Goal: Transaction & Acquisition: Purchase product/service

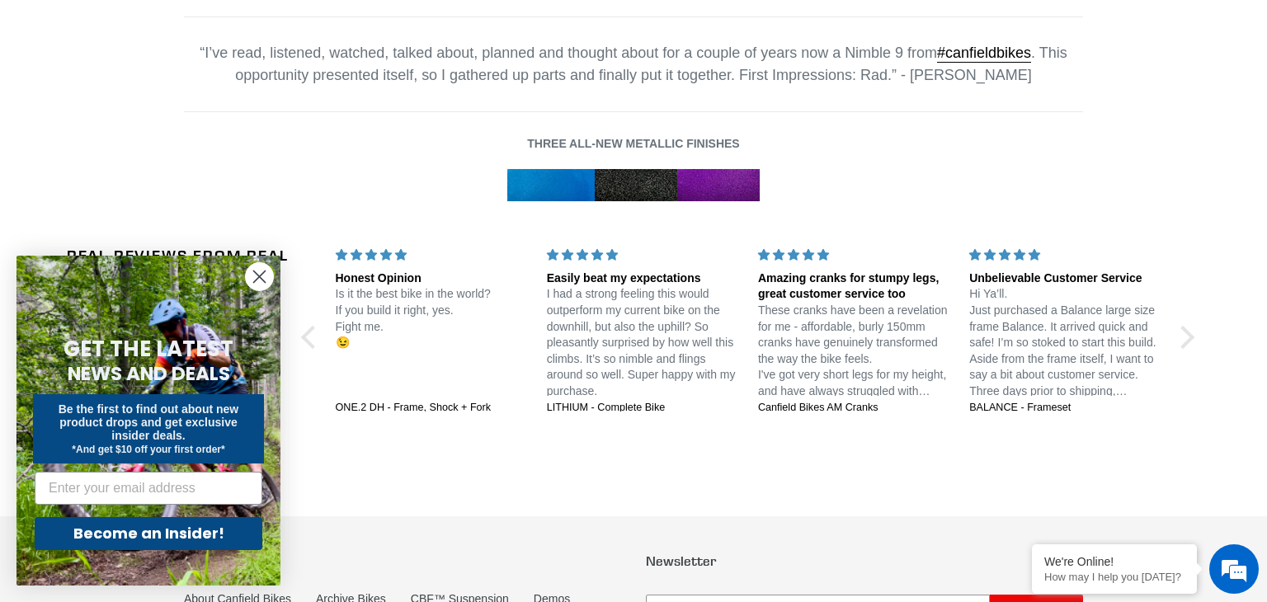
scroll to position [2688, 0]
click at [257, 273] on icon "Close dialog" at bounding box center [260, 277] width 12 height 12
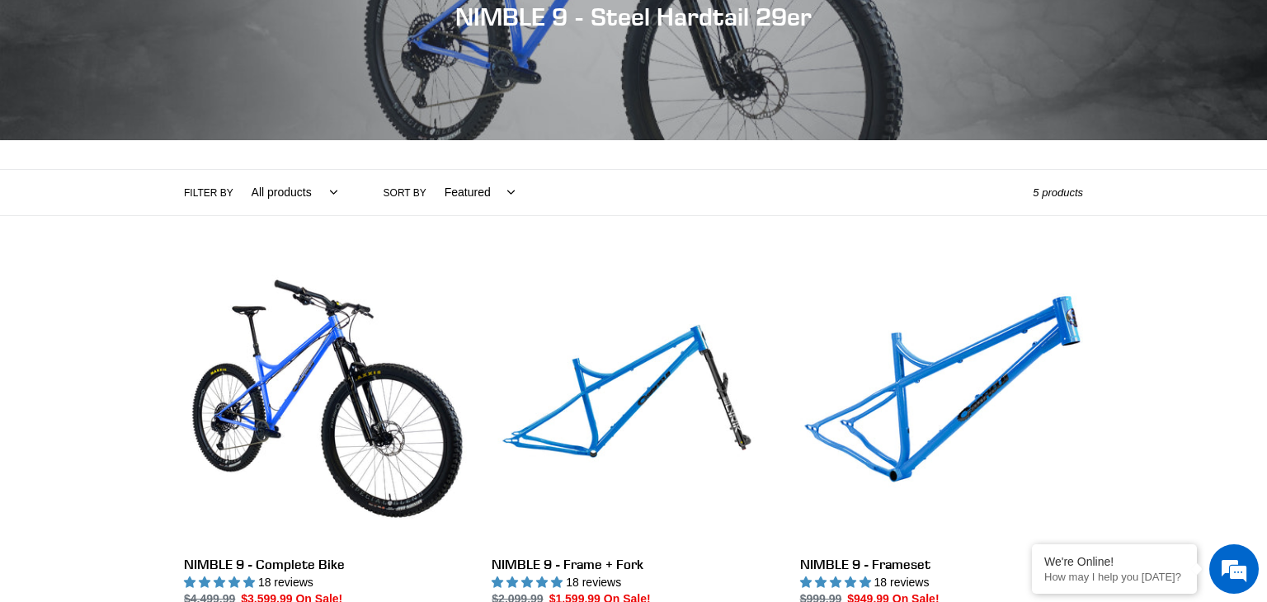
scroll to position [223, 0]
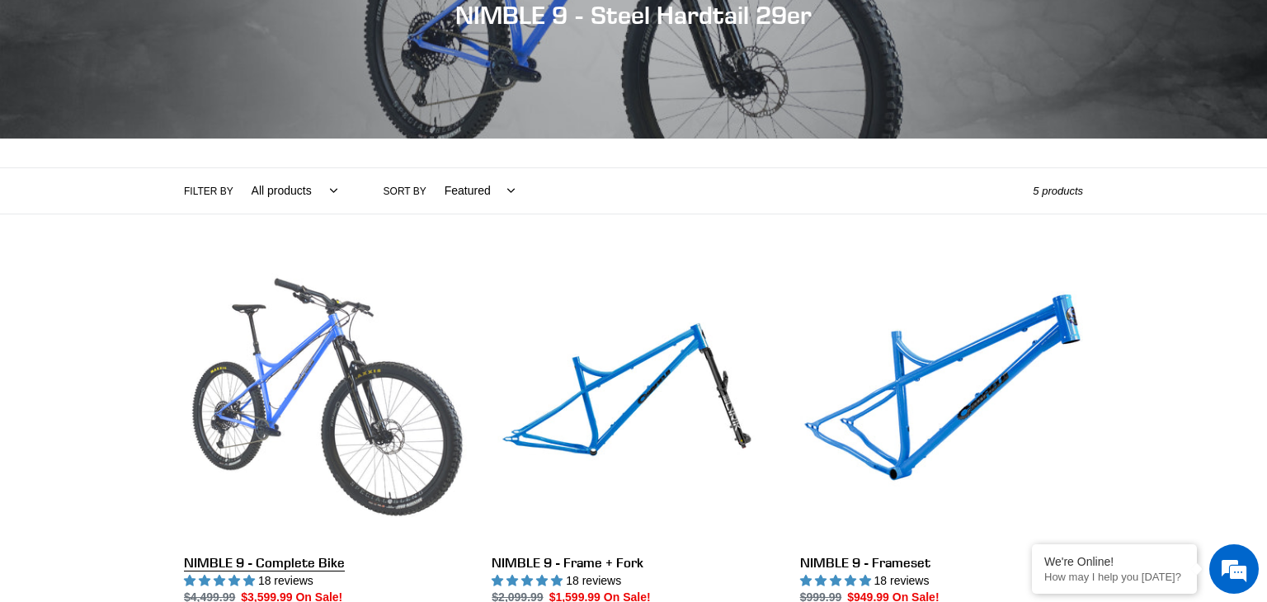
click at [375, 400] on link "NIMBLE 9 - Complete Bike" at bounding box center [325, 453] width 283 height 386
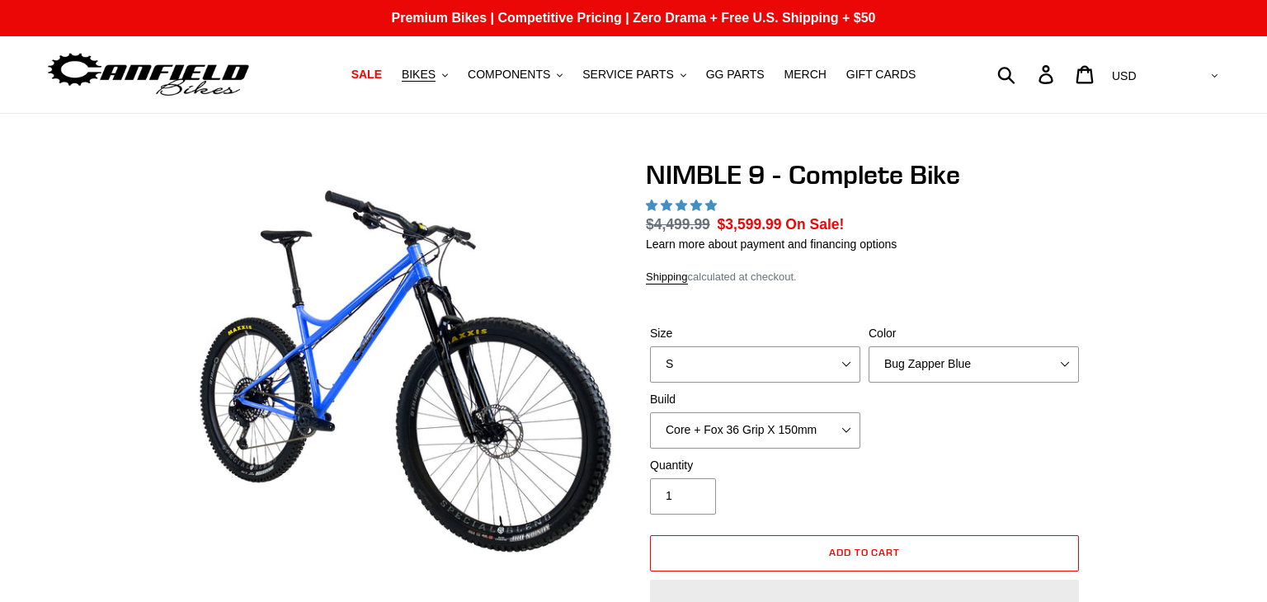
scroll to position [505, 0]
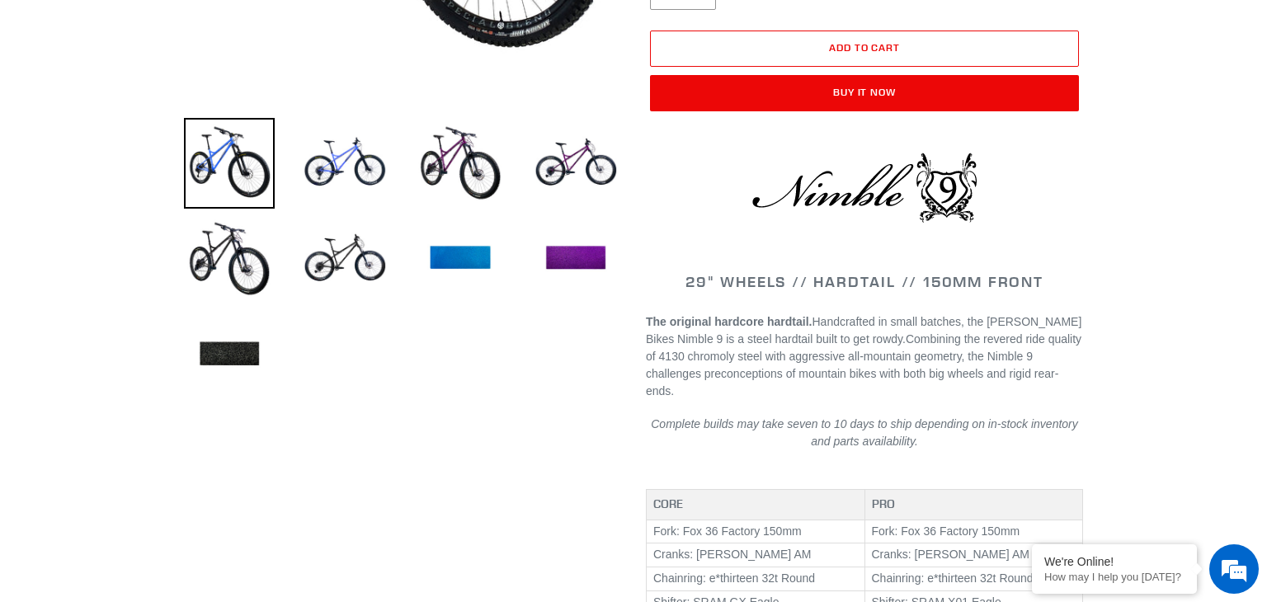
select select "highest-rating"
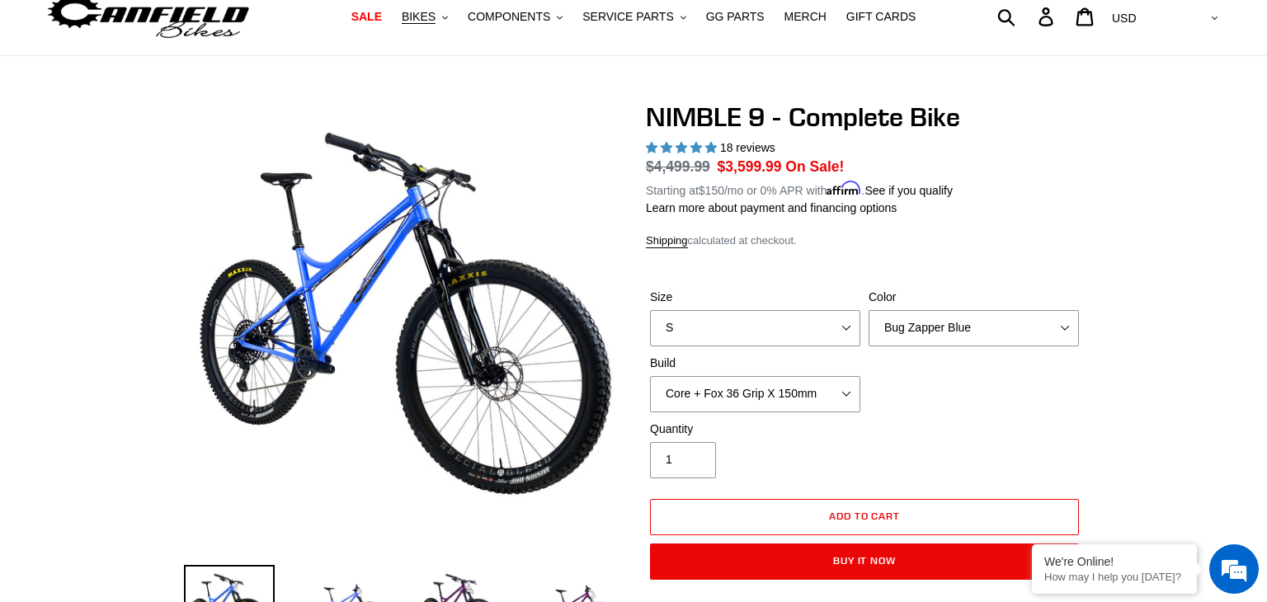
scroll to position [56, 0]
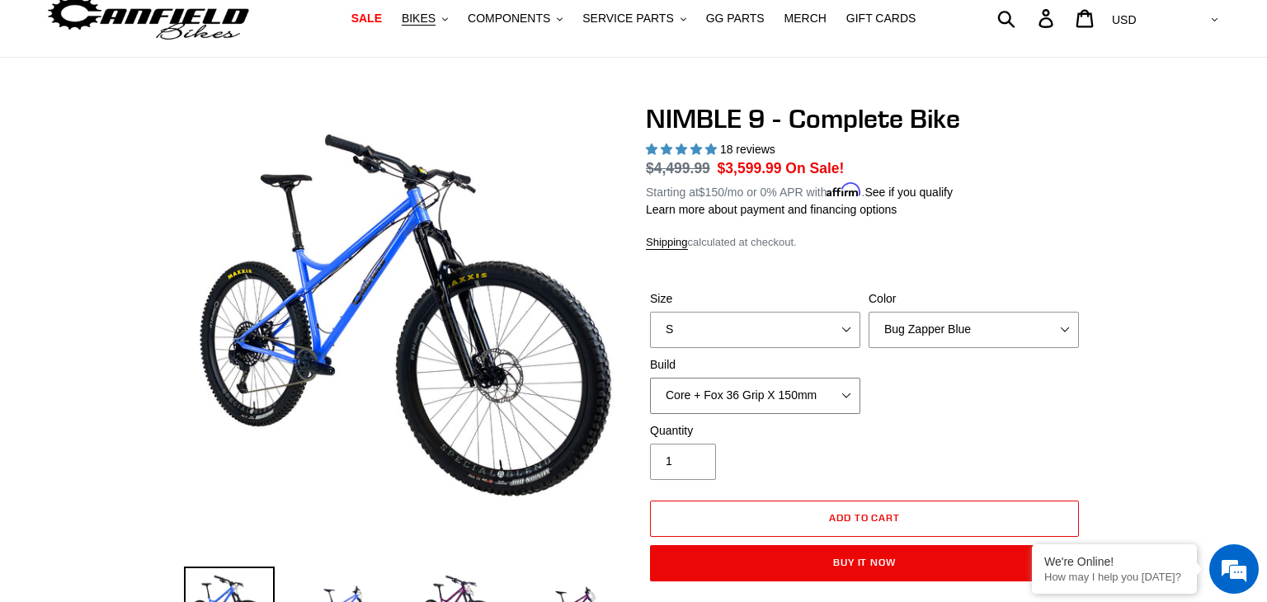
click at [828, 392] on select "Core + Fox 36 Grip X 150mm Pro + Fox 36 Grip X 150mm Core + RockShox Lyrik Ulti…" at bounding box center [755, 396] width 210 height 36
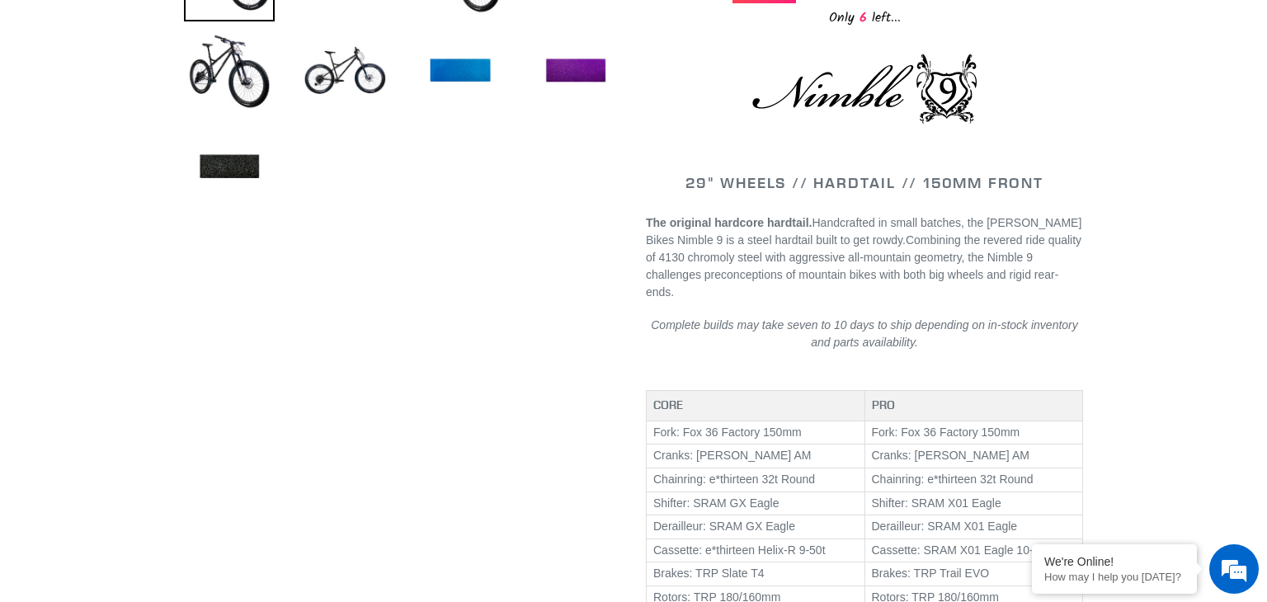
scroll to position [691, 0]
